Goal: Task Accomplishment & Management: Use online tool/utility

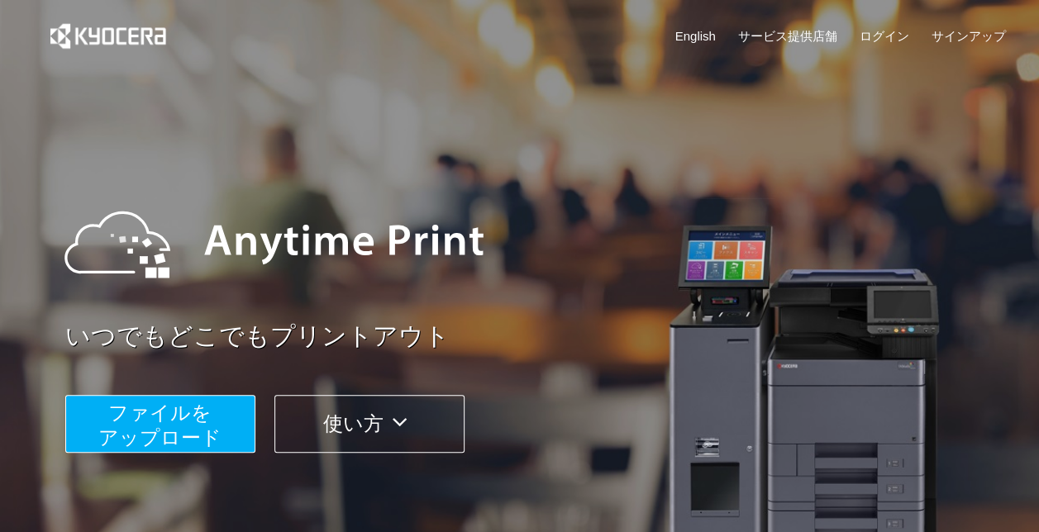
click at [170, 428] on span "ファイルを ​​アップロード" at bounding box center [159, 425] width 123 height 47
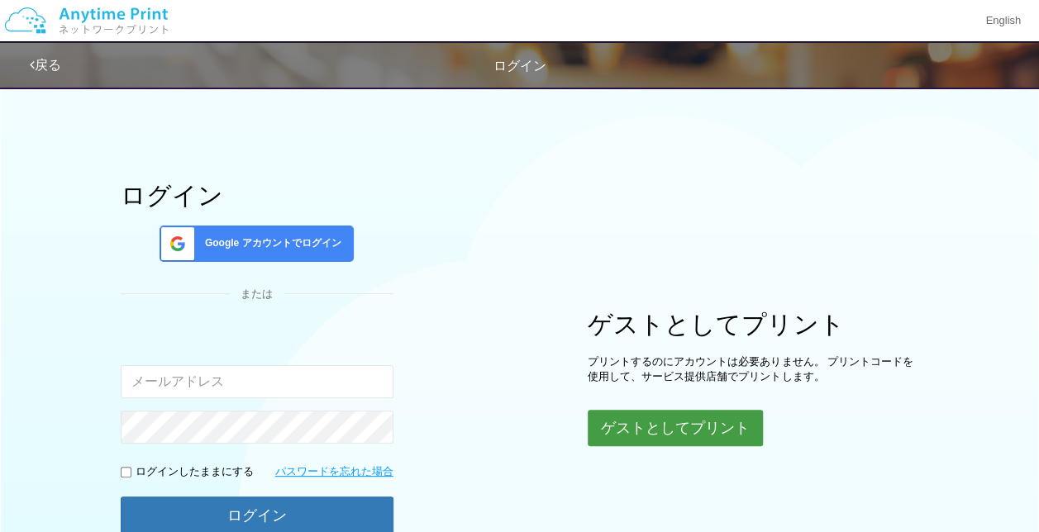
click at [720, 420] on button "ゲストとしてプリント" at bounding box center [674, 428] width 175 height 36
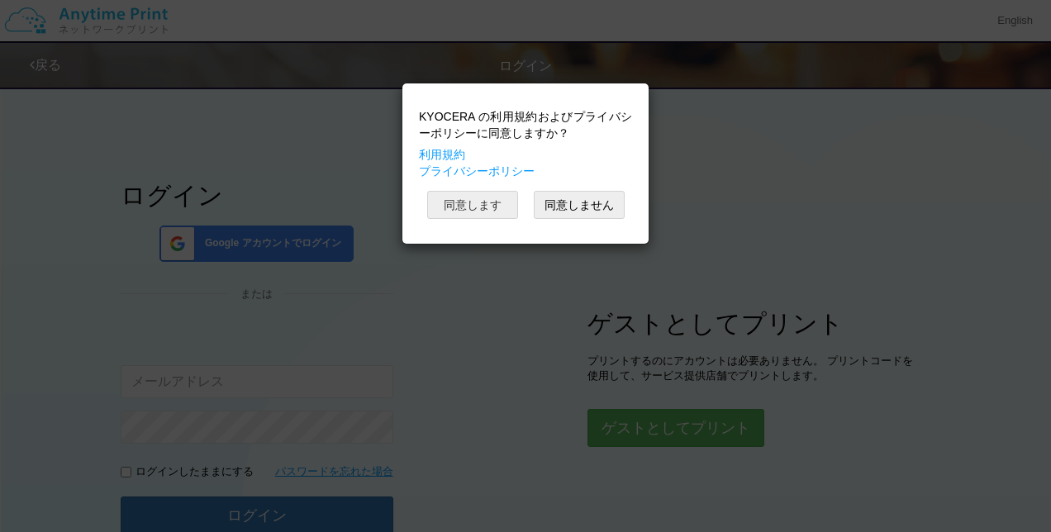
click at [480, 201] on button "同意します" at bounding box center [472, 205] width 91 height 28
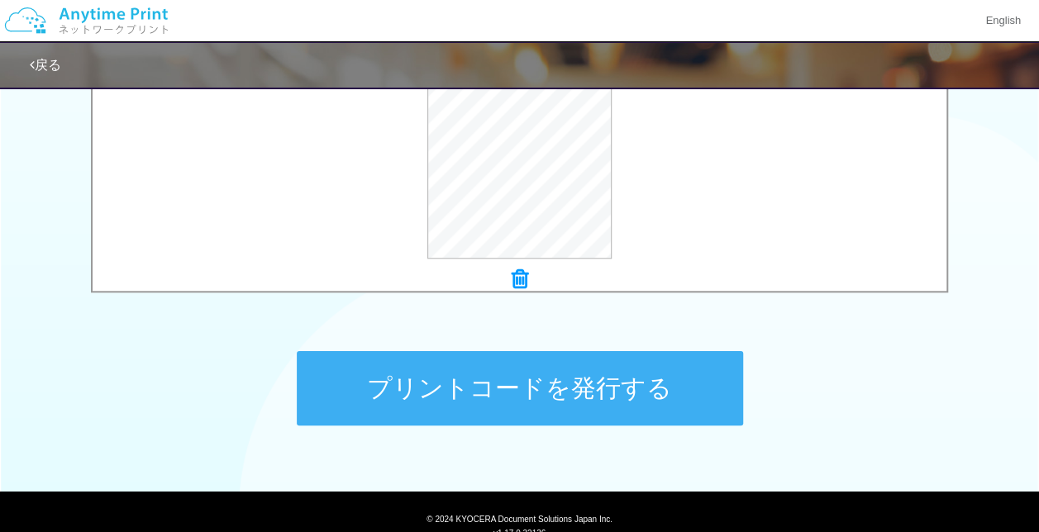
scroll to position [671, 0]
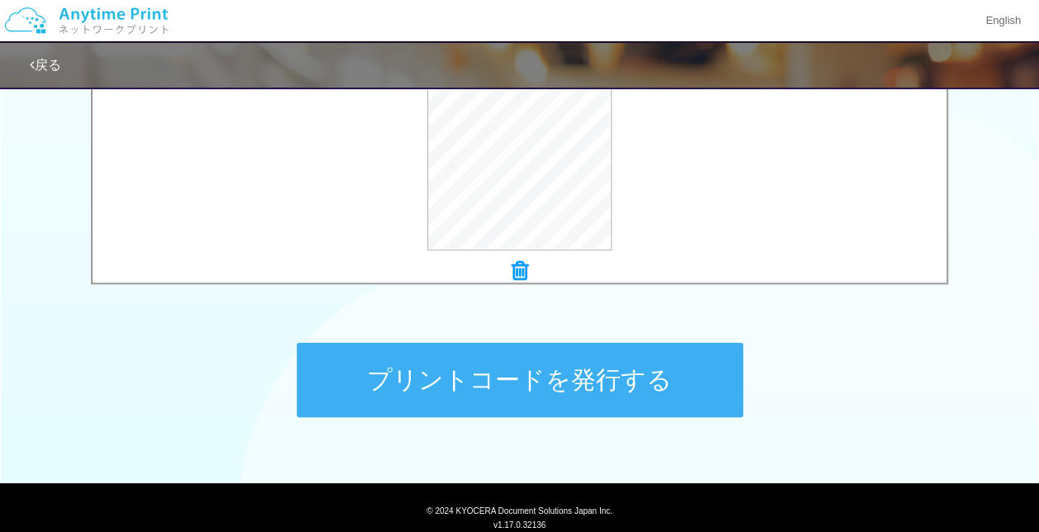
click at [572, 385] on button "プリントコードを発行する" at bounding box center [520, 380] width 446 height 74
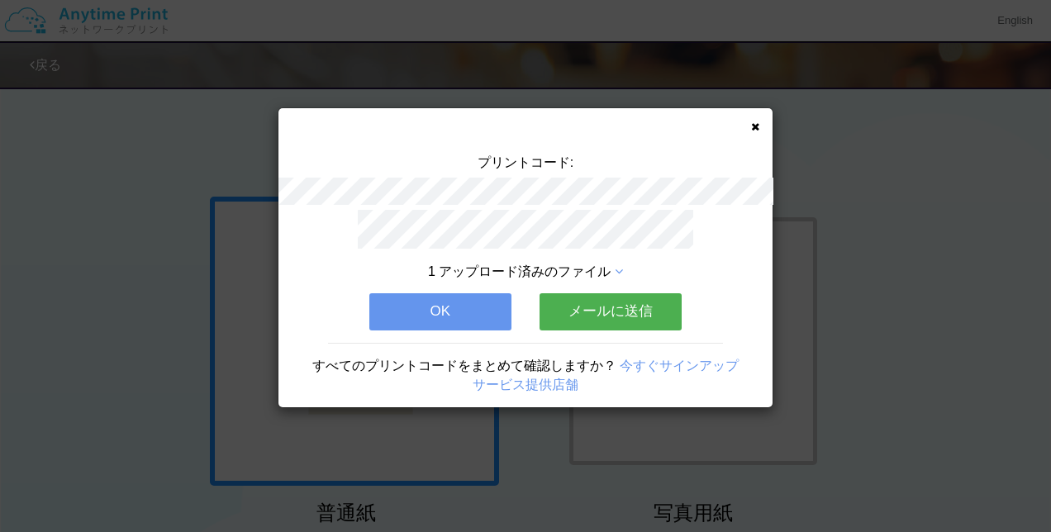
click at [593, 308] on button "メールに送信" at bounding box center [611, 311] width 142 height 36
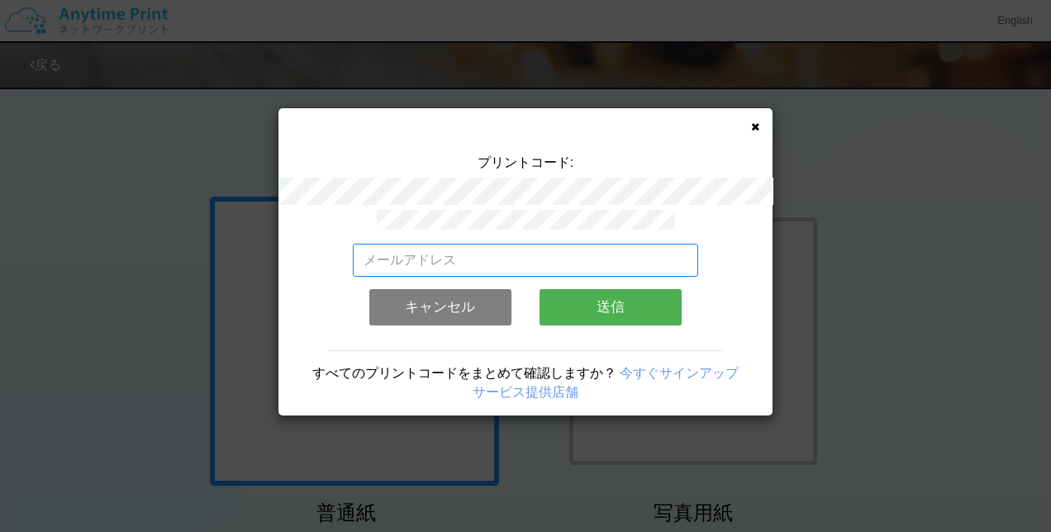
click at [563, 251] on input "email" at bounding box center [526, 260] width 346 height 33
type input "[EMAIL_ADDRESS][DOMAIN_NAME]"
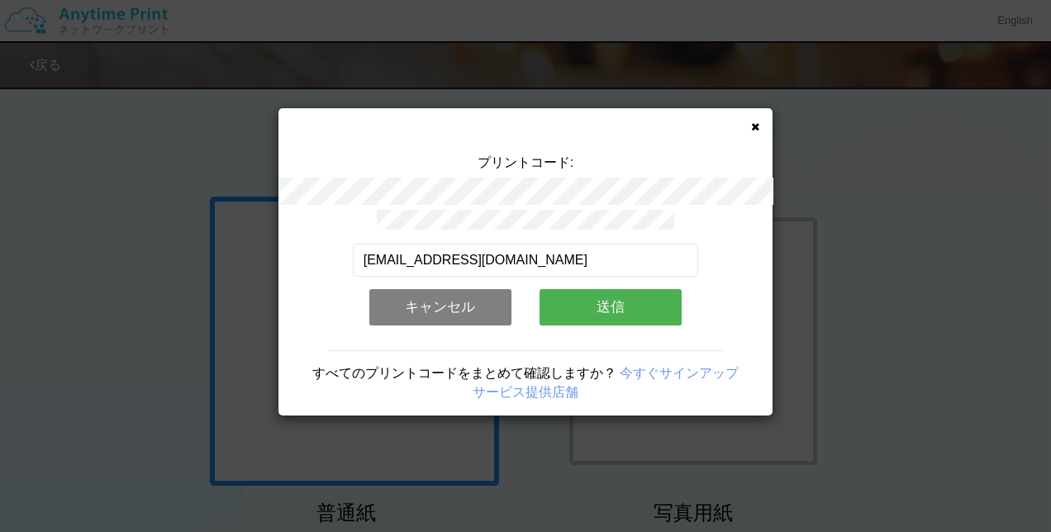
click at [546, 306] on button "送信" at bounding box center [611, 307] width 142 height 36
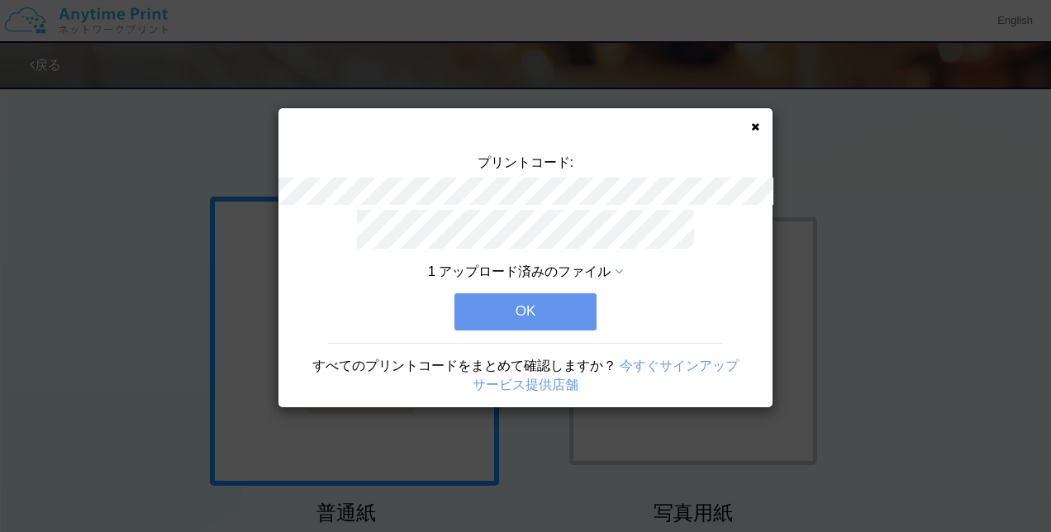
click at [554, 302] on button "OK" at bounding box center [525, 311] width 142 height 36
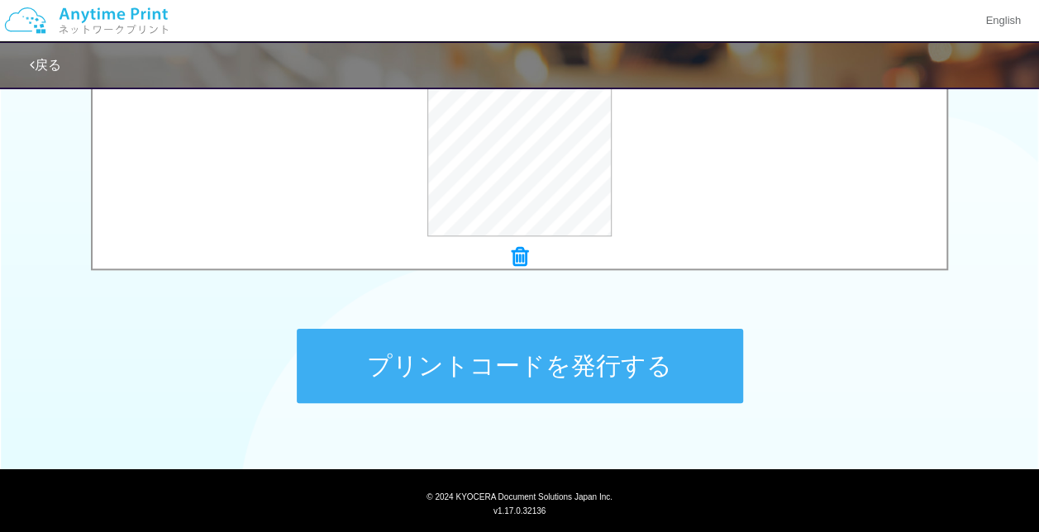
scroll to position [689, 0]
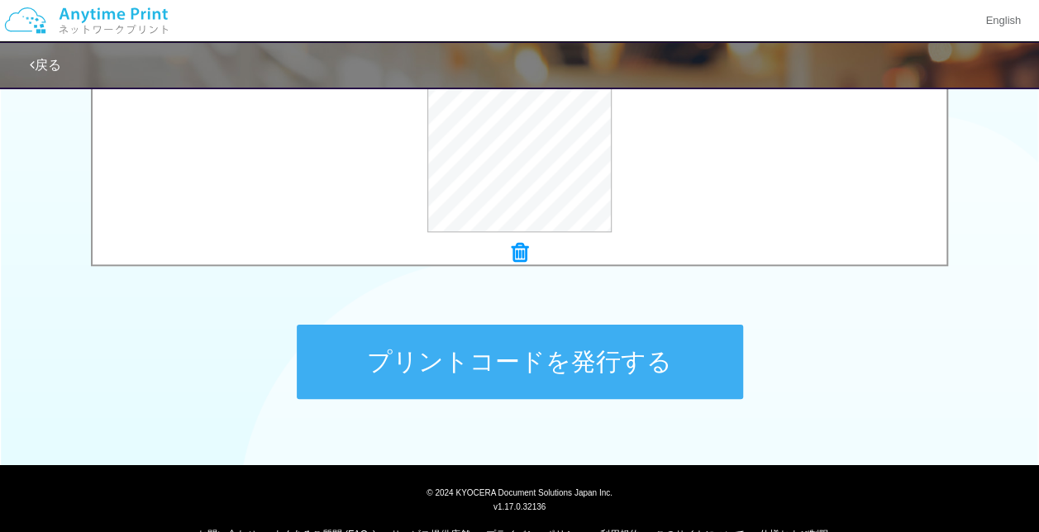
click at [596, 357] on button "プリントコードを発行する" at bounding box center [520, 362] width 446 height 74
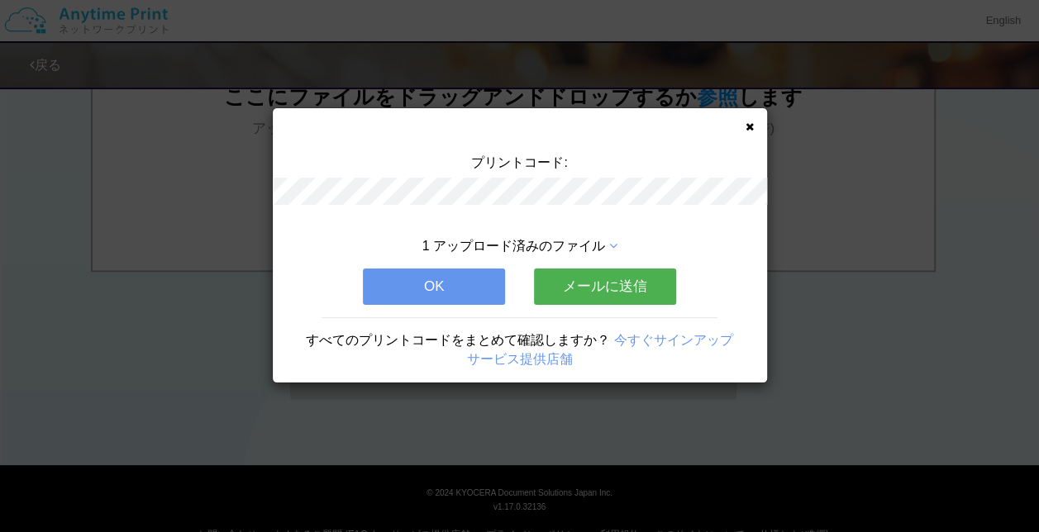
scroll to position [0, 0]
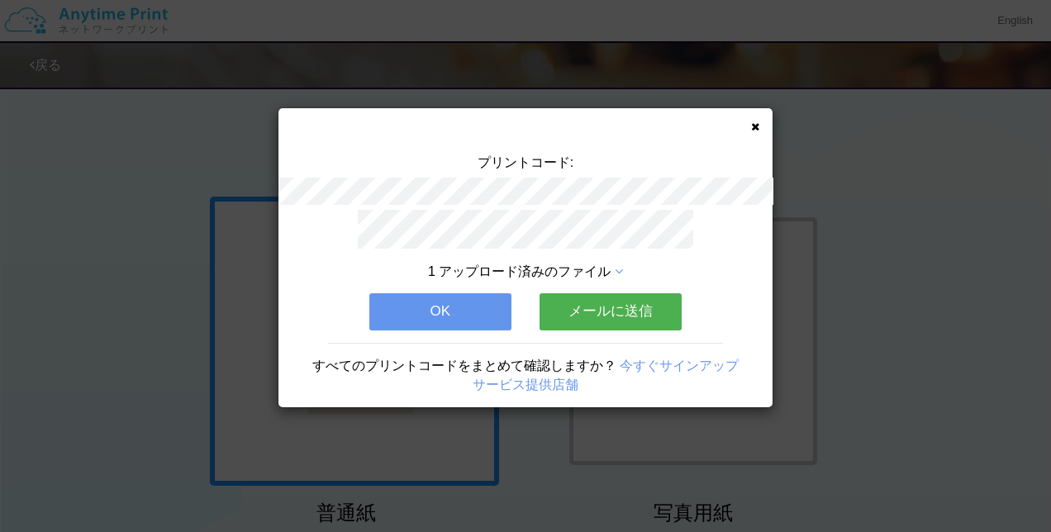
click at [621, 298] on button "メールに送信" at bounding box center [611, 311] width 142 height 36
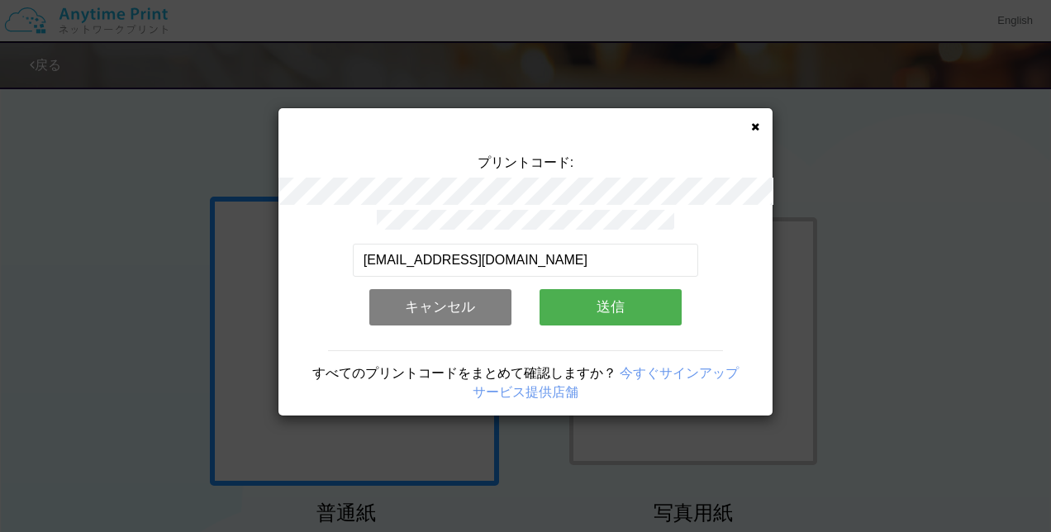
click at [608, 296] on button "送信" at bounding box center [611, 307] width 142 height 36
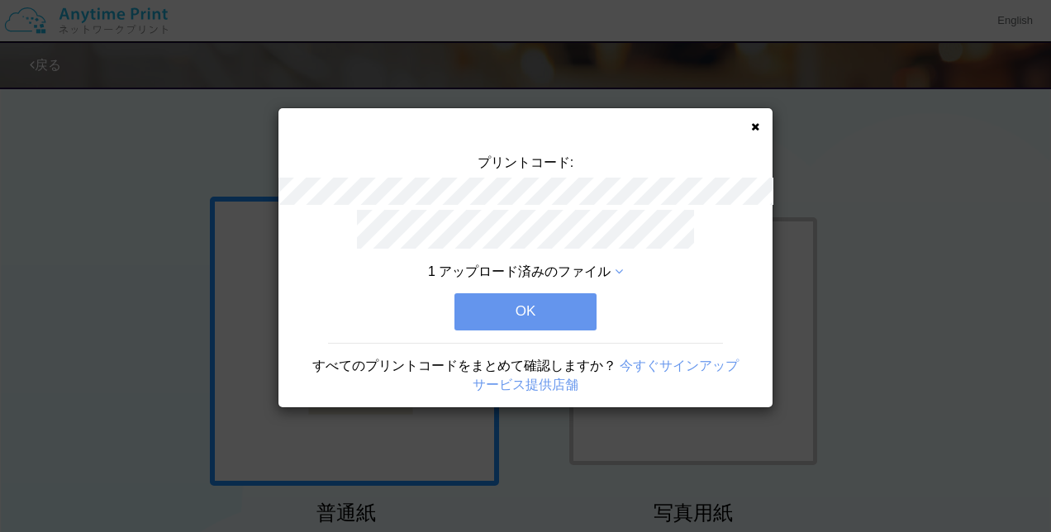
click at [558, 293] on button "OK" at bounding box center [525, 311] width 142 height 36
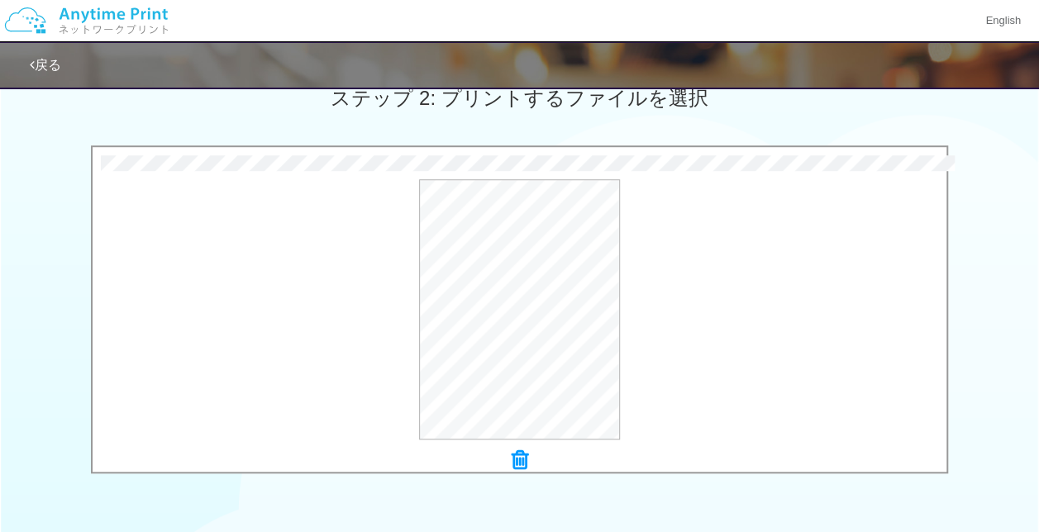
scroll to position [724, 0]
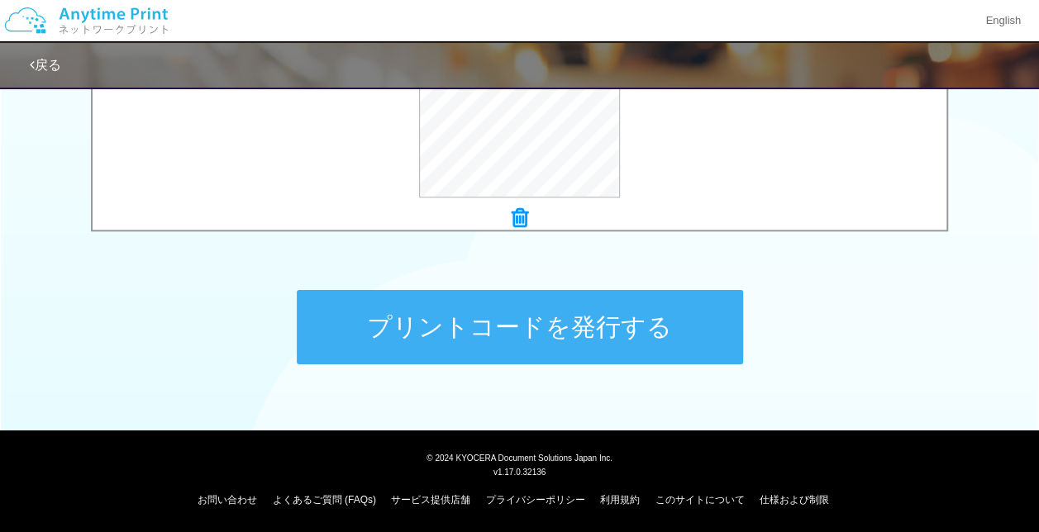
click at [613, 329] on button "プリントコードを発行する" at bounding box center [520, 327] width 446 height 74
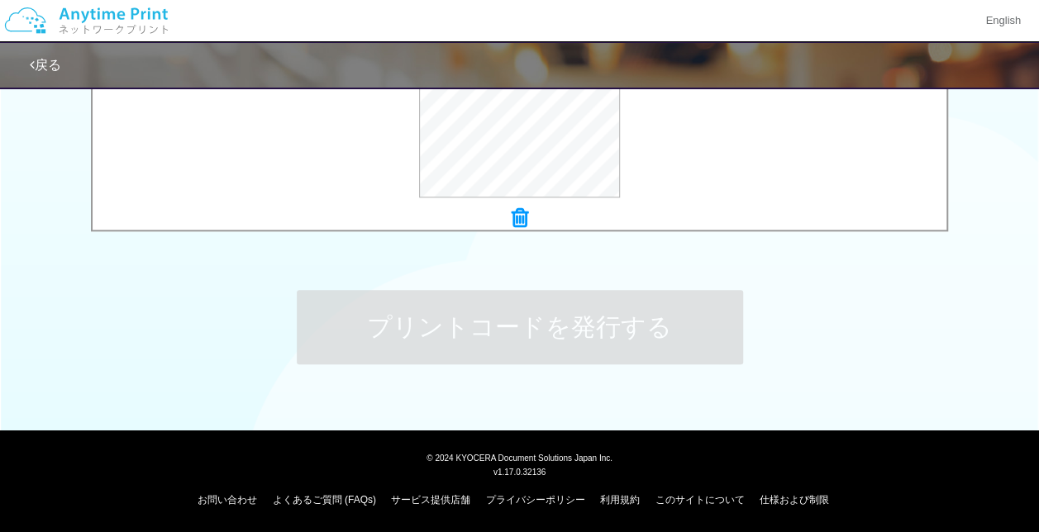
scroll to position [0, 0]
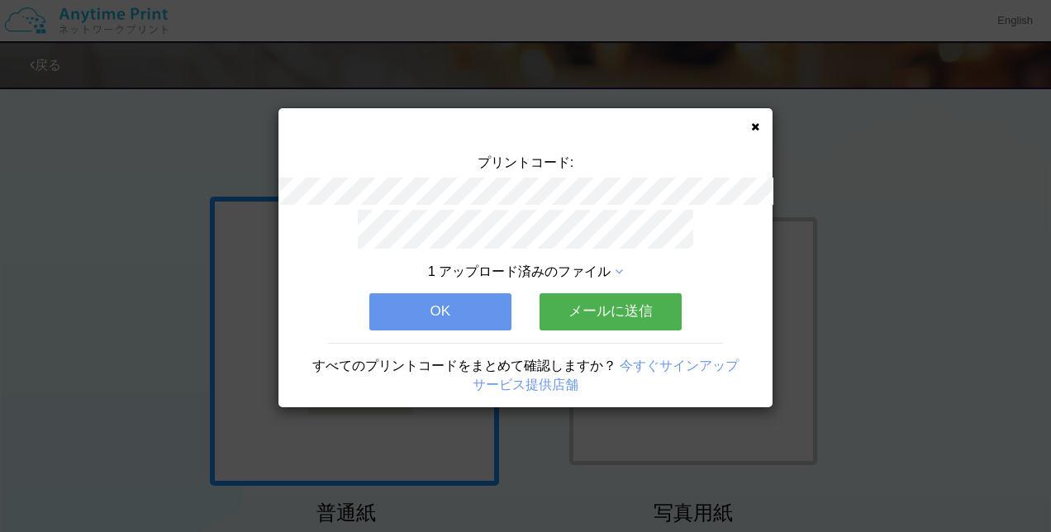
click at [606, 302] on button "メールに送信" at bounding box center [611, 311] width 142 height 36
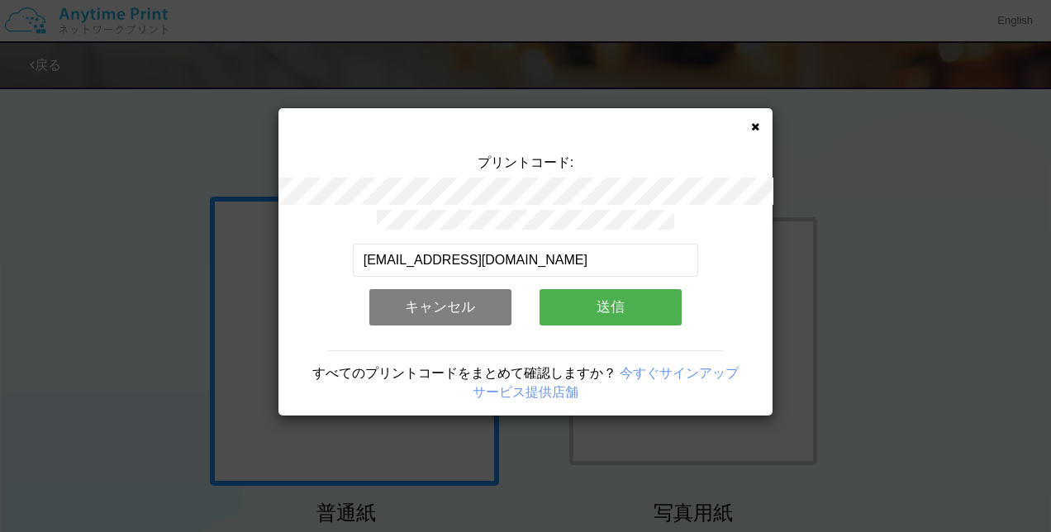
click at [592, 307] on button "送信" at bounding box center [611, 307] width 142 height 36
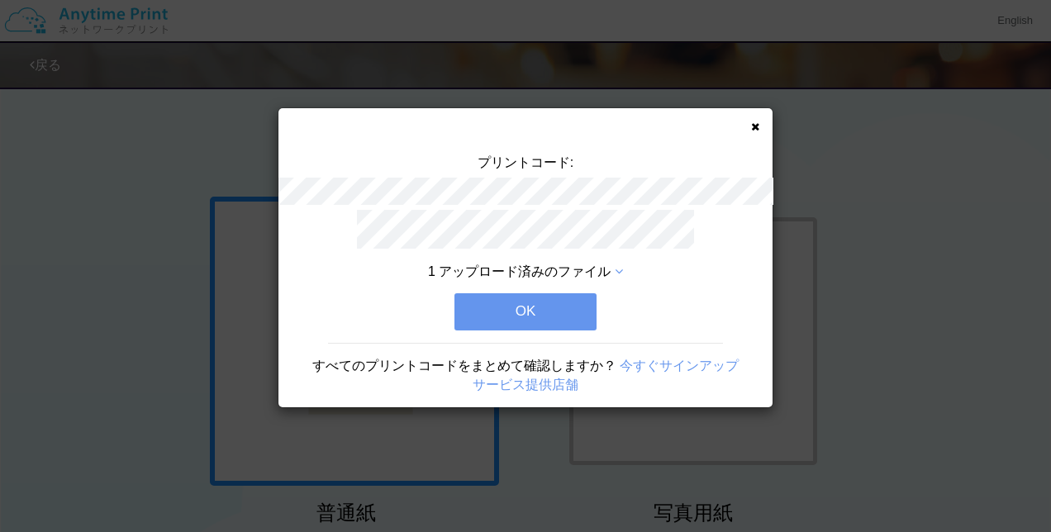
click at [567, 302] on button "OK" at bounding box center [525, 311] width 142 height 36
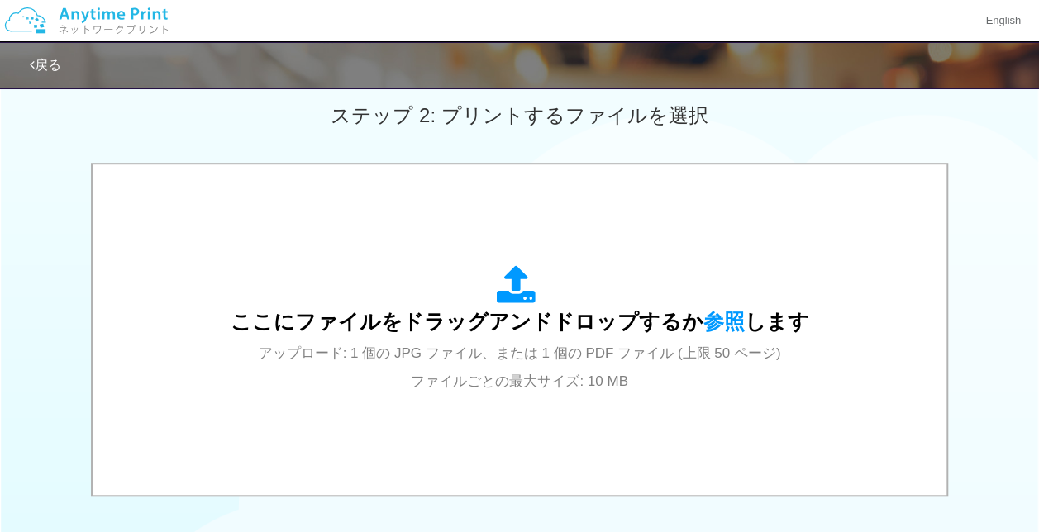
scroll to position [479, 0]
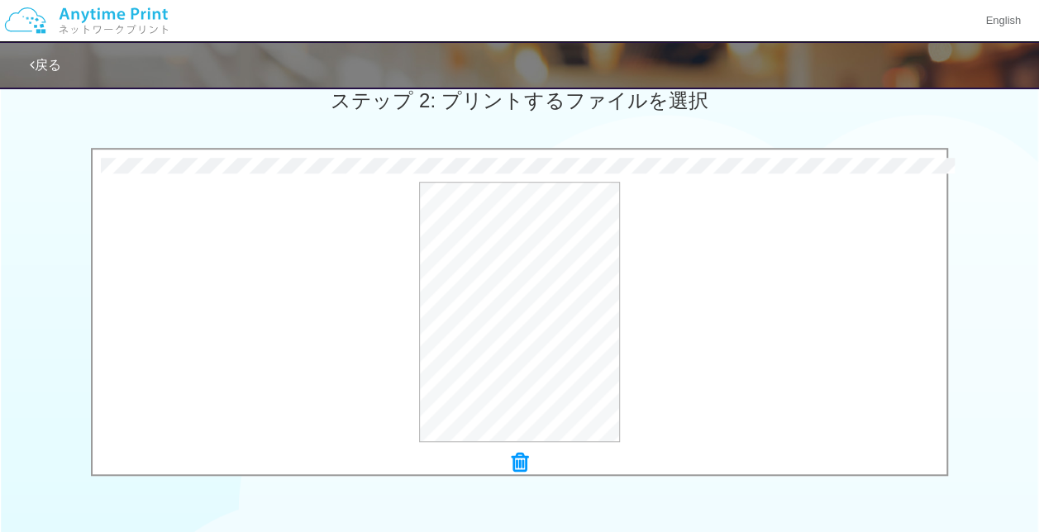
click at [996, 192] on div "7 MB NFD.pdf Check Error × NFD.pdf プレビュー" at bounding box center [519, 316] width 1039 height 337
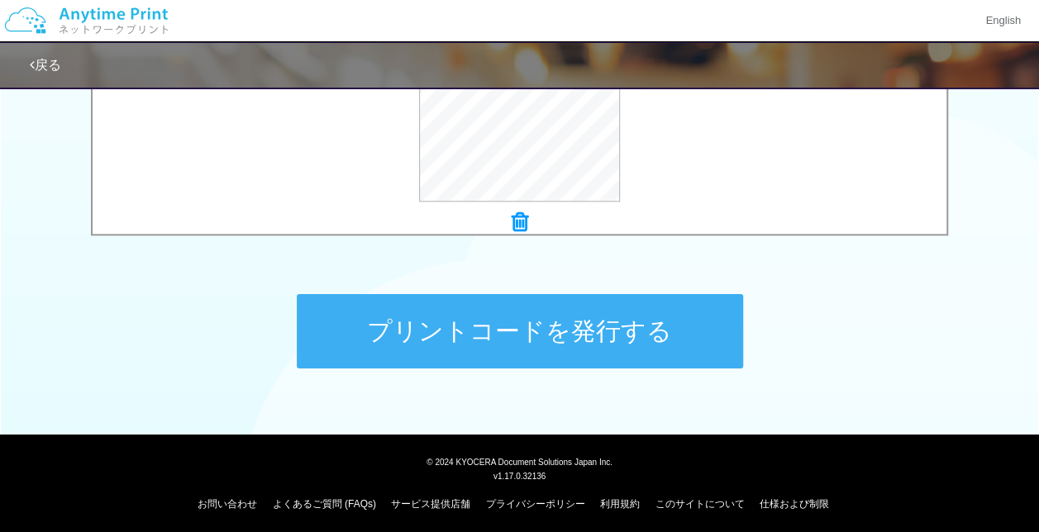
scroll to position [724, 0]
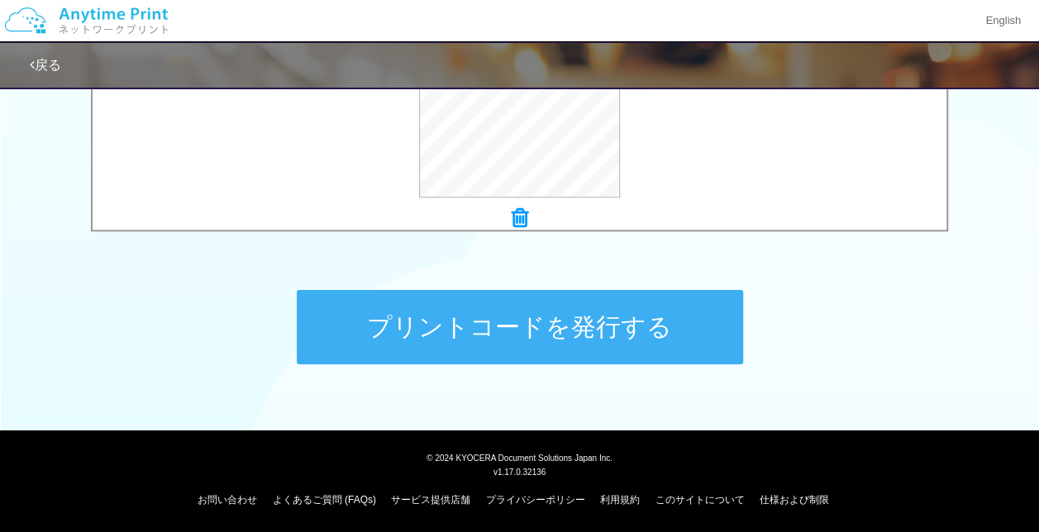
click at [636, 309] on button "プリントコードを発行する" at bounding box center [520, 327] width 446 height 74
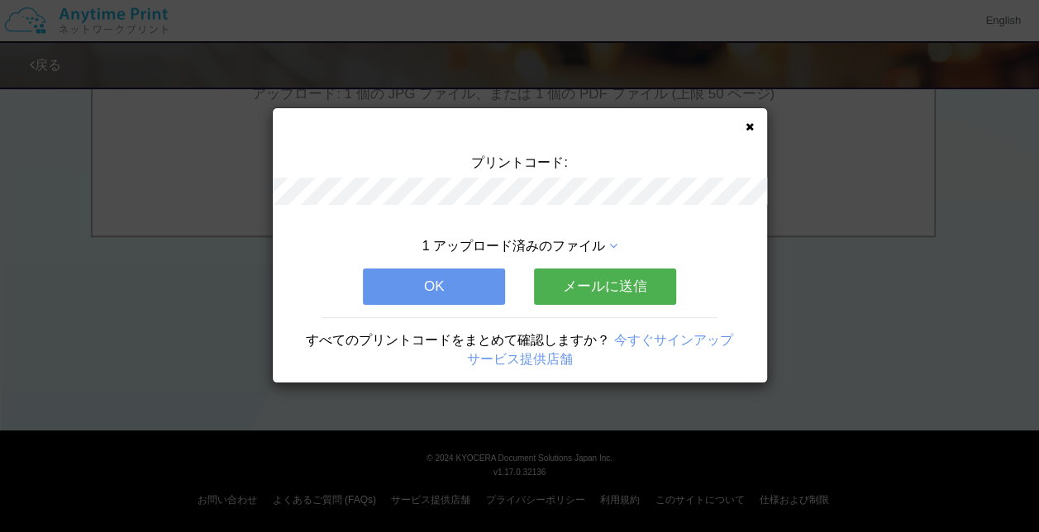
scroll to position [0, 0]
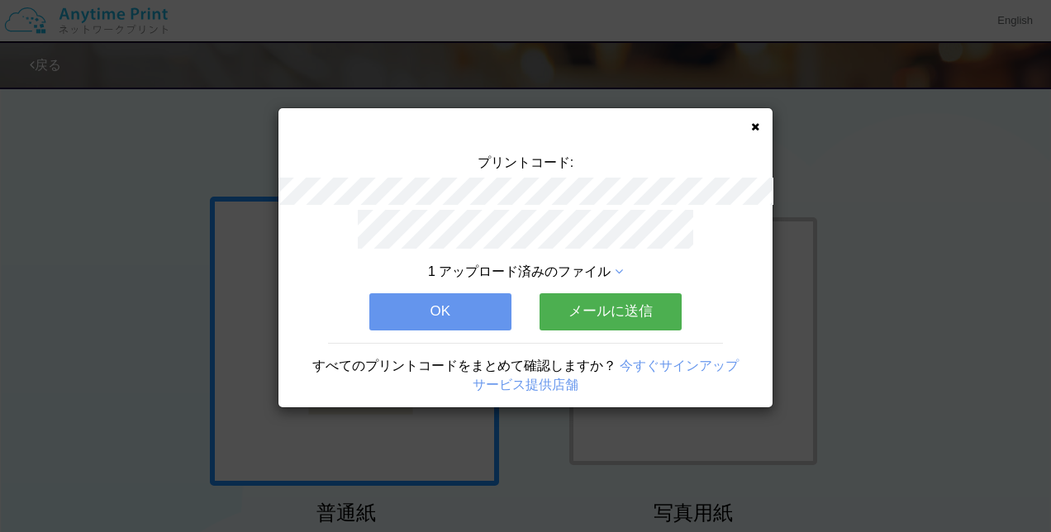
click at [621, 304] on button "メールに送信" at bounding box center [611, 311] width 142 height 36
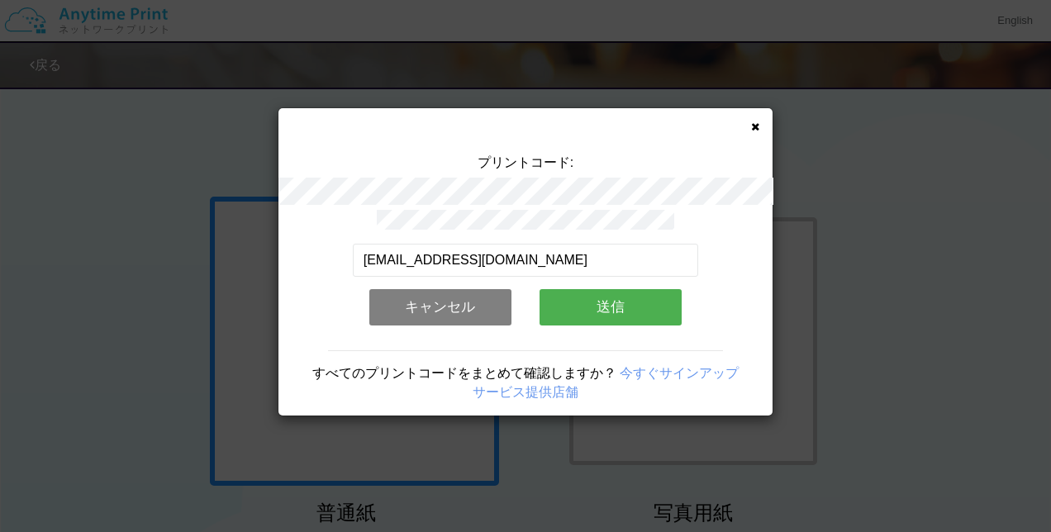
click at [621, 304] on button "送信" at bounding box center [611, 307] width 142 height 36
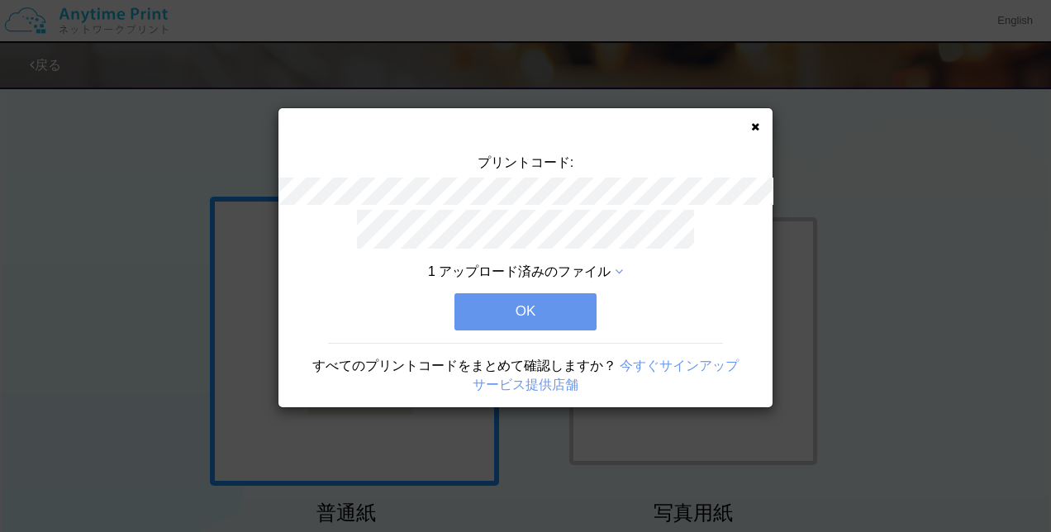
click at [555, 293] on button "OK" at bounding box center [525, 311] width 142 height 36
